Goal: Information Seeking & Learning: Learn about a topic

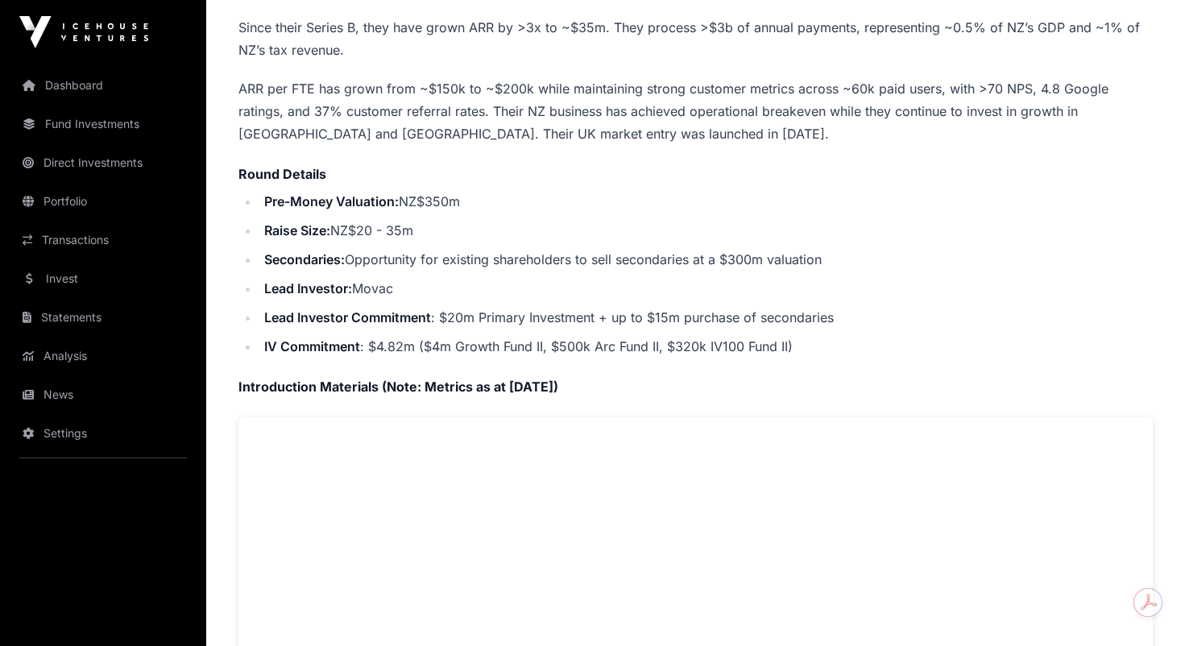
scroll to position [461, 0]
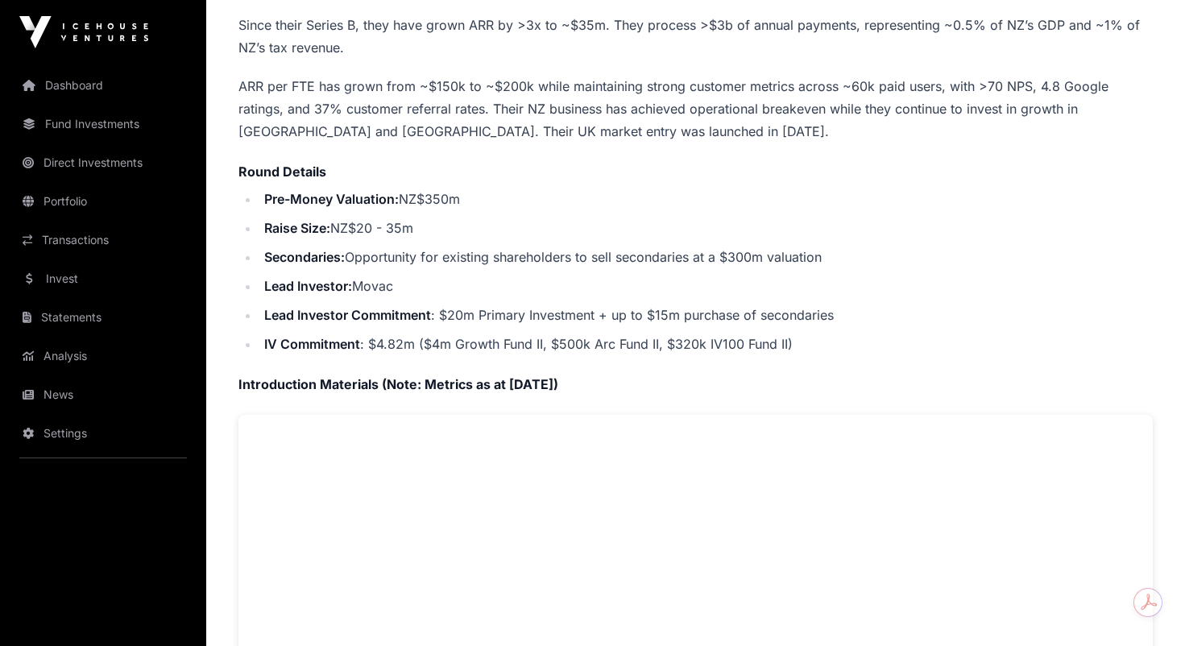
click at [97, 76] on link "Dashboard" at bounding box center [103, 85] width 180 height 35
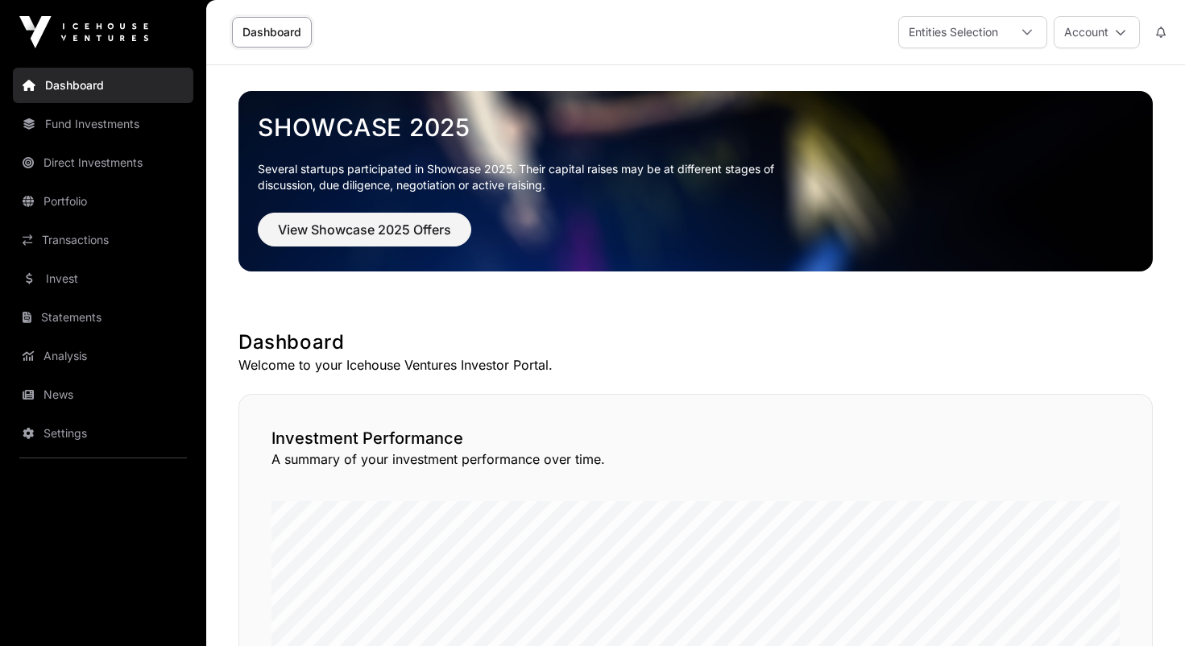
click at [144, 126] on link "Fund Investments" at bounding box center [103, 123] width 180 height 35
click at [123, 127] on link "Fund Investments" at bounding box center [103, 123] width 180 height 35
click at [120, 186] on link "Portfolio" at bounding box center [103, 201] width 180 height 35
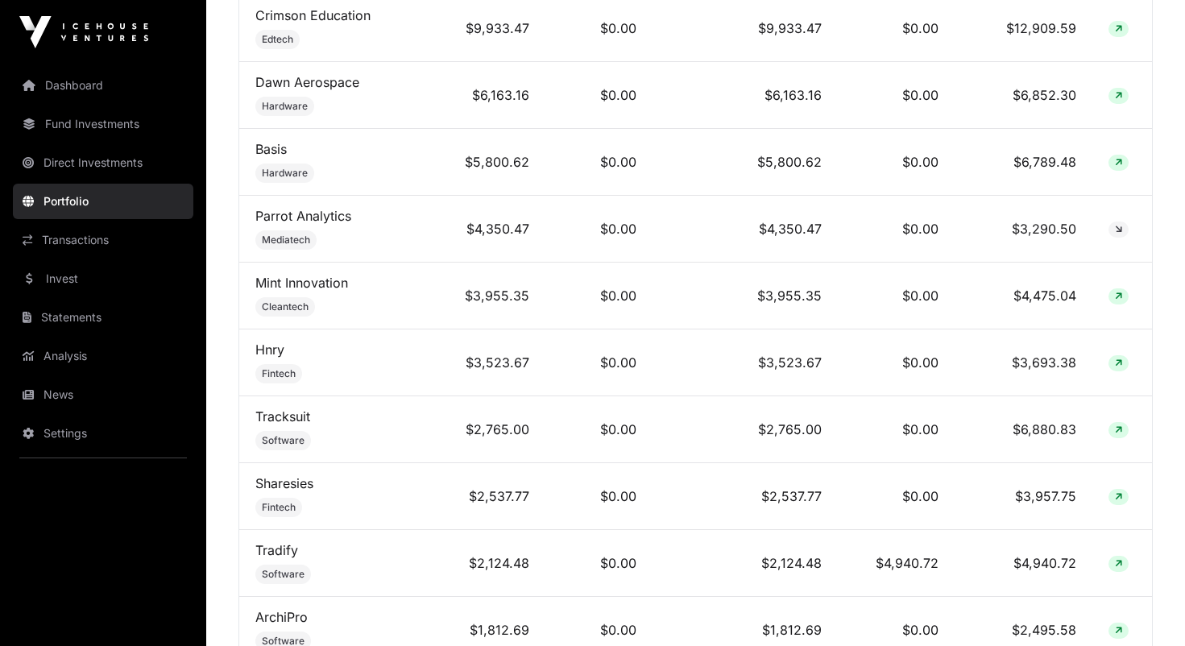
scroll to position [862, 0]
click at [674, 361] on td "$3,523.67" at bounding box center [745, 363] width 186 height 67
click at [1116, 365] on icon at bounding box center [1118, 364] width 7 height 10
click at [283, 346] on link "Hnry" at bounding box center [269, 350] width 29 height 16
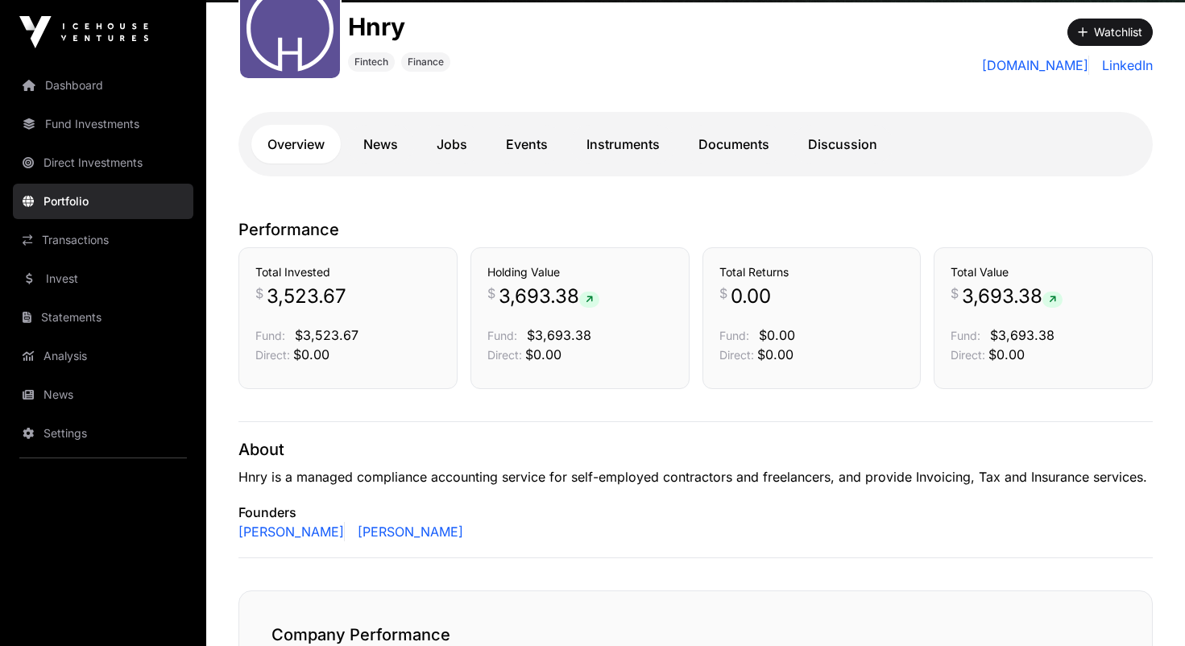
scroll to position [398, 0]
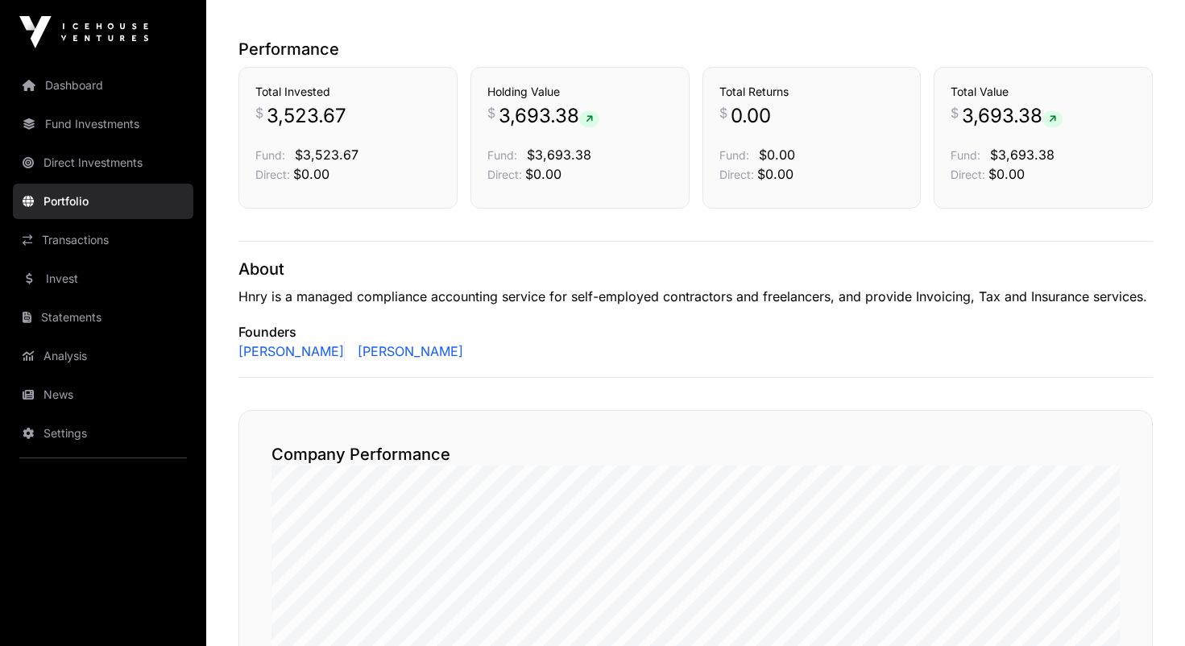
click at [107, 253] on link "Transactions" at bounding box center [103, 239] width 180 height 35
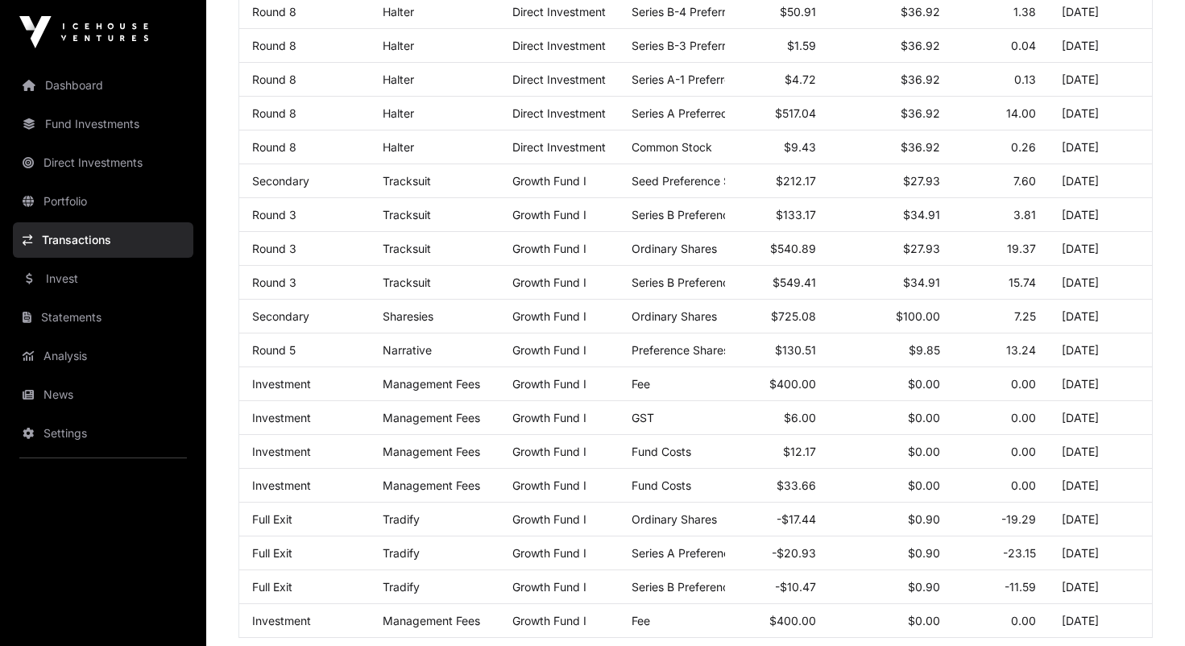
scroll to position [834, 0]
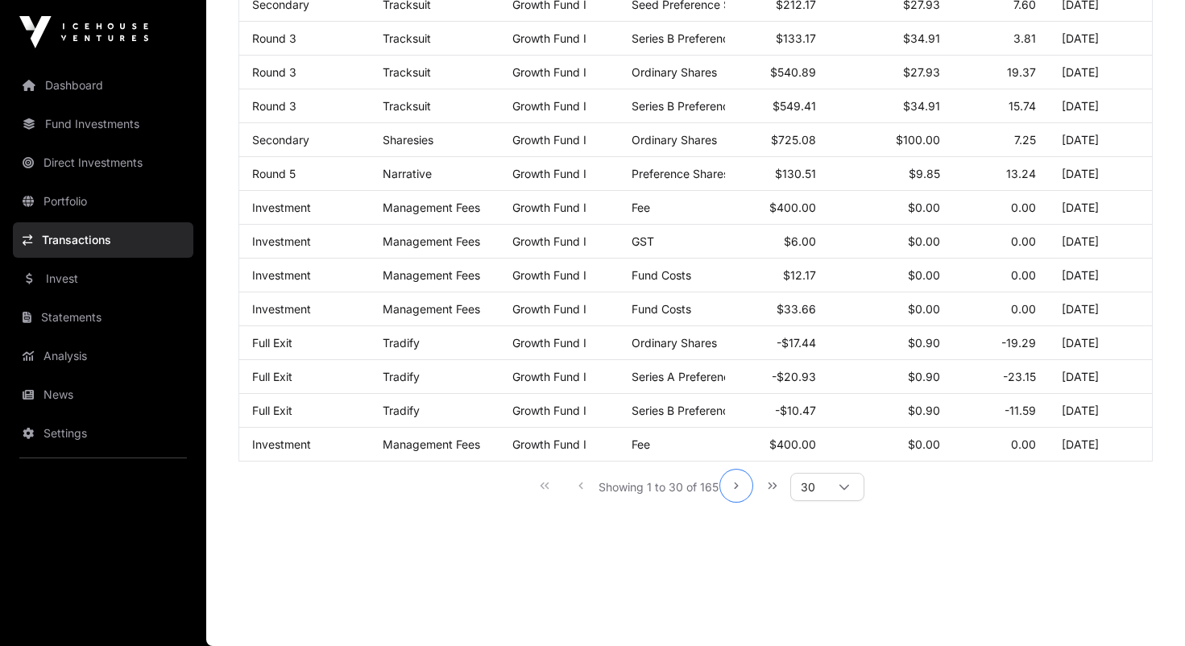
click at [726, 486] on button "Next Page" at bounding box center [736, 486] width 32 height 32
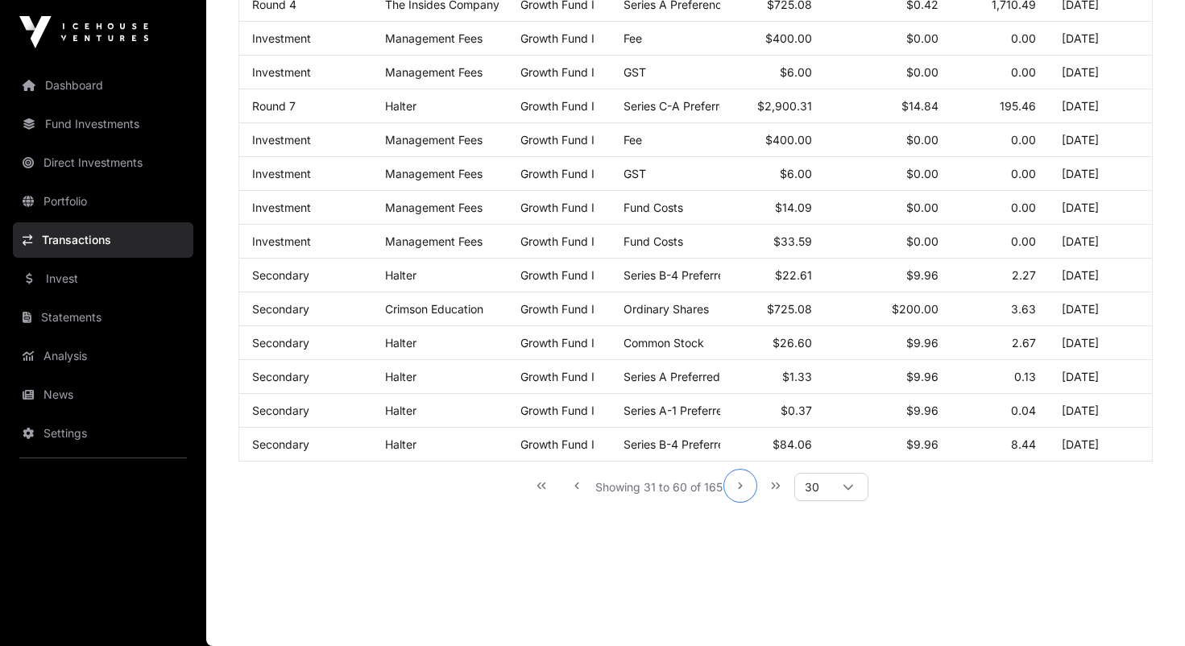
click at [743, 485] on icon "Next Page" at bounding box center [739, 485] width 11 height 11
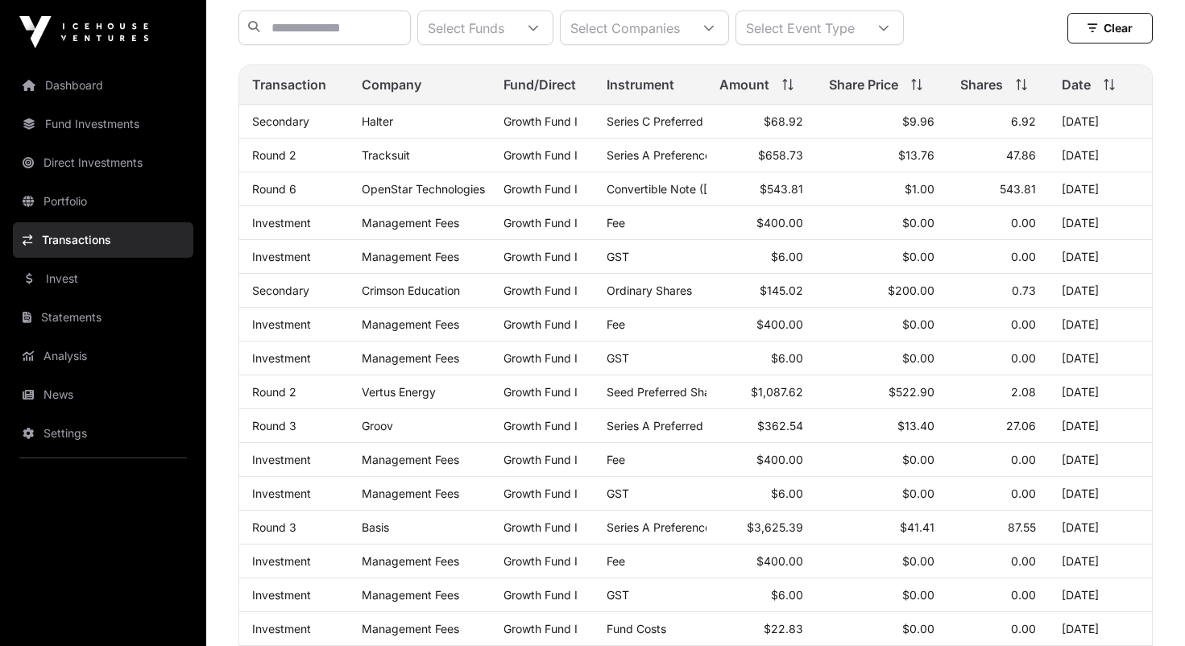
scroll to position [0, 0]
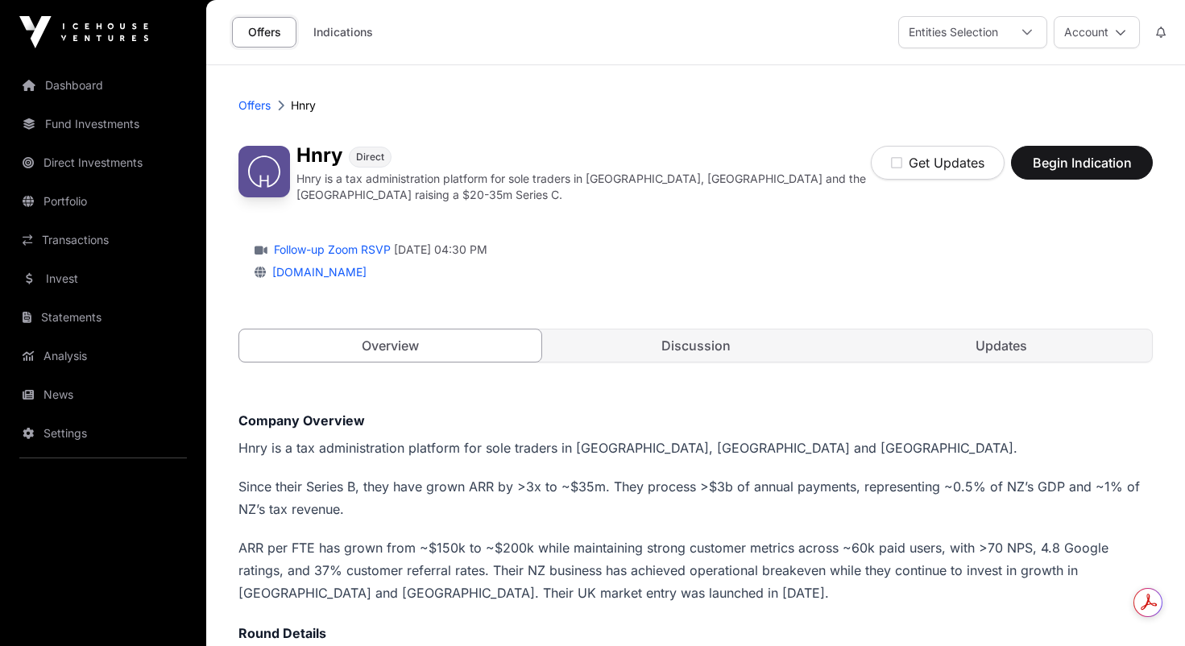
click at [688, 339] on link "Discussion" at bounding box center [695, 345] width 302 height 32
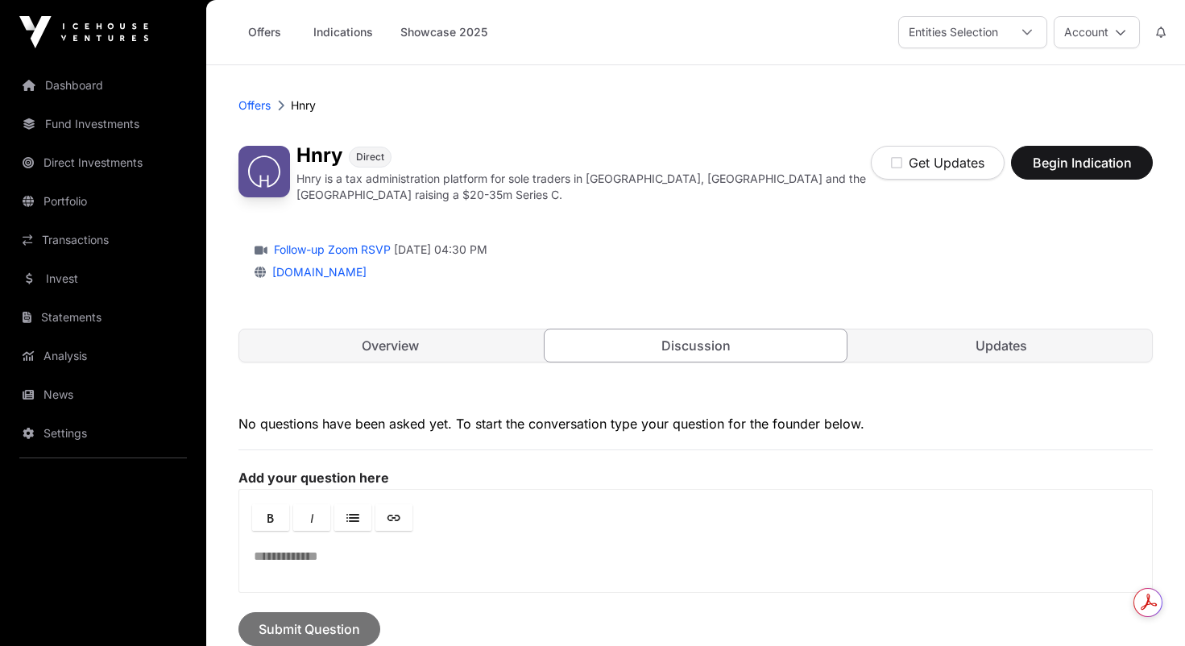
click at [894, 339] on link "Updates" at bounding box center [1001, 345] width 302 height 32
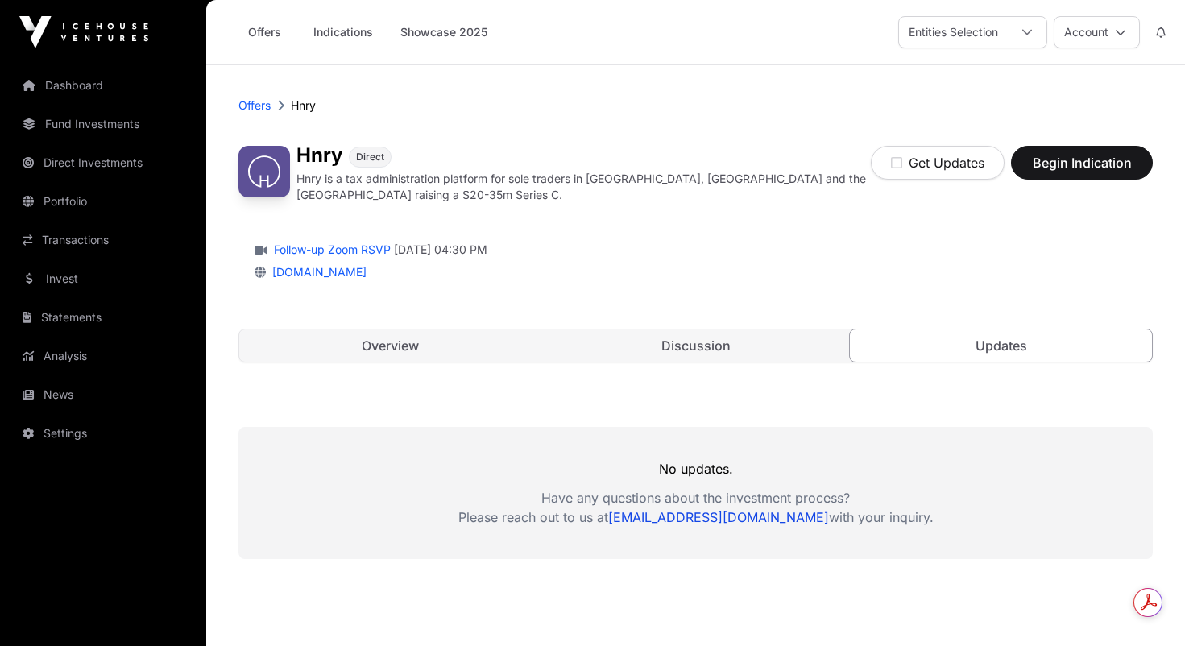
click at [354, 345] on link "Overview" at bounding box center [390, 345] width 302 height 32
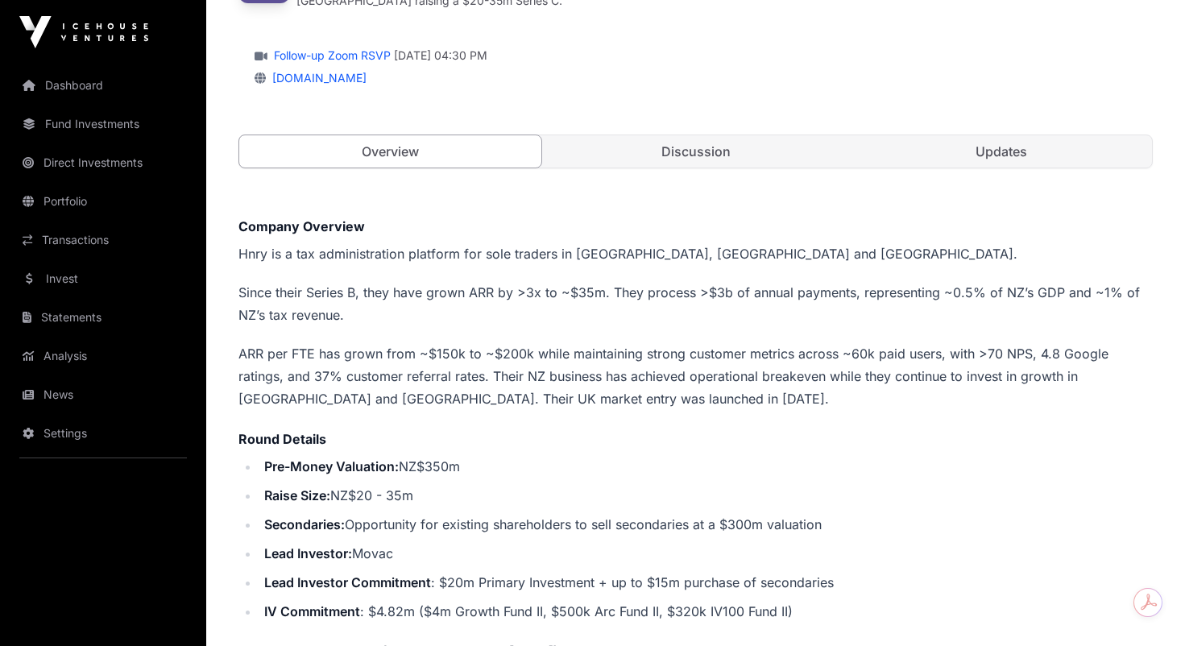
scroll to position [181, 0]
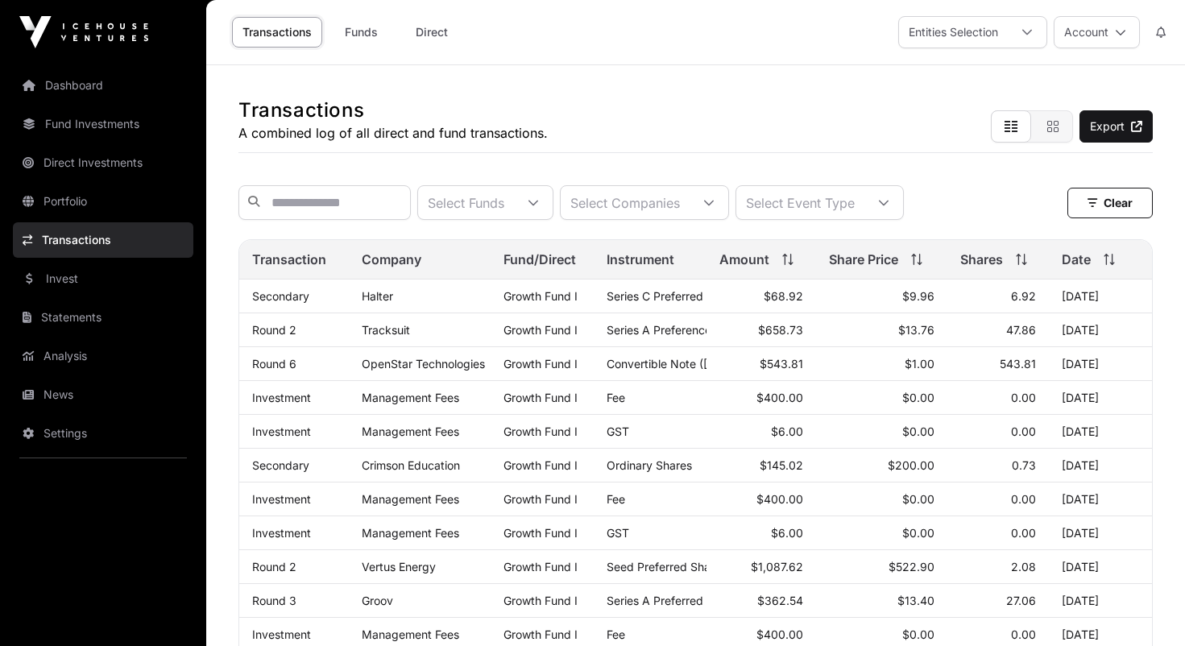
click at [109, 81] on link "Dashboard" at bounding box center [103, 85] width 180 height 35
